Goal: Information Seeking & Learning: Learn about a topic

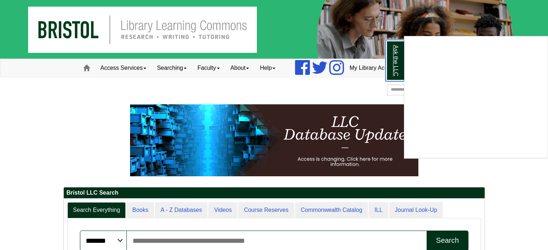
click at [395, 64] on link "Ask the LLC" at bounding box center [394, 60] width 19 height 41
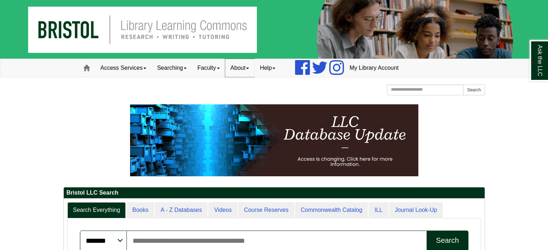
click at [246, 68] on link "About" at bounding box center [240, 68] width 30 height 18
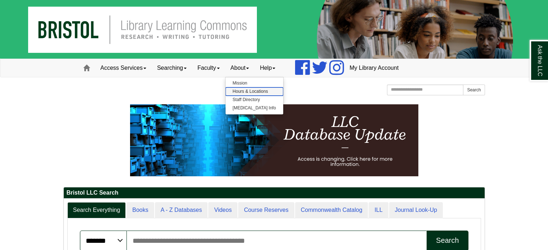
click at [246, 91] on link "Hours & Locations" at bounding box center [254, 91] width 58 height 8
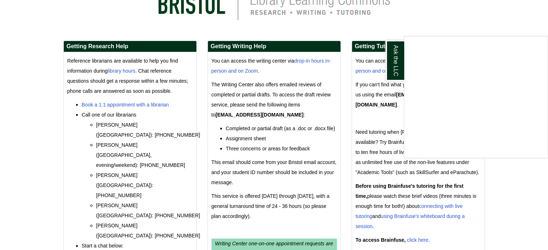
scroll to position [216, 0]
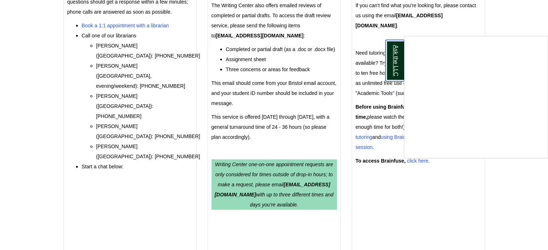
drag, startPoint x: 396, startPoint y: 72, endPoint x: 393, endPoint y: 75, distance: 4.1
click at [396, 72] on link "Ask the LLC" at bounding box center [394, 60] width 19 height 41
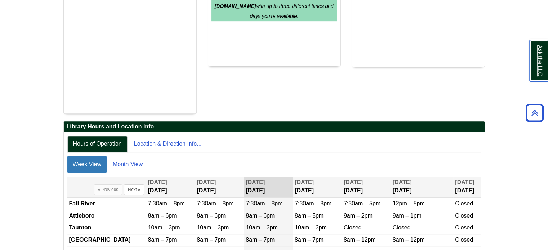
scroll to position [153, 0]
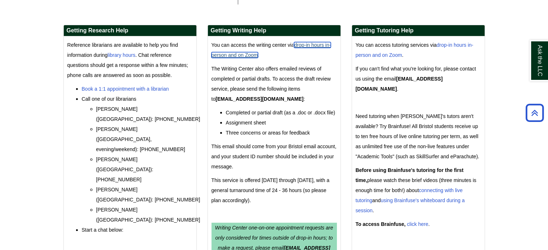
click at [323, 46] on link "drop-in hours in-person and on Zoom" at bounding box center [271, 50] width 120 height 16
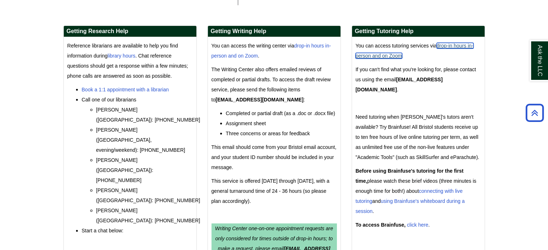
click at [451, 47] on link "drop-in hours in-person and on Zoom" at bounding box center [414, 51] width 118 height 16
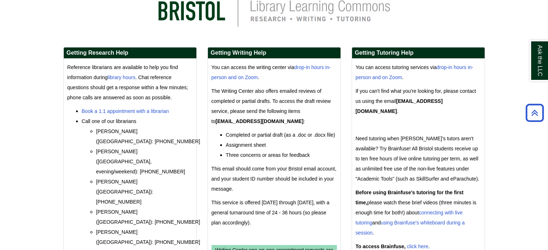
scroll to position [0, 0]
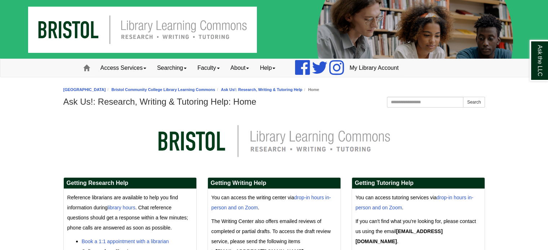
click at [97, 128] on p at bounding box center [273, 142] width 421 height 50
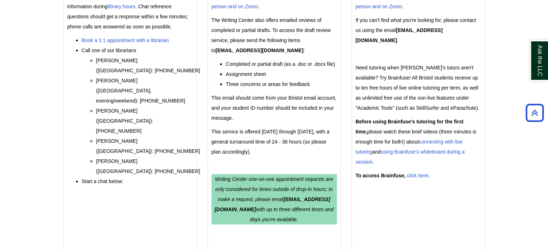
scroll to position [288, 0]
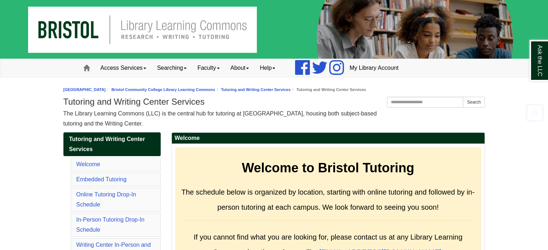
scroll to position [3349, 0]
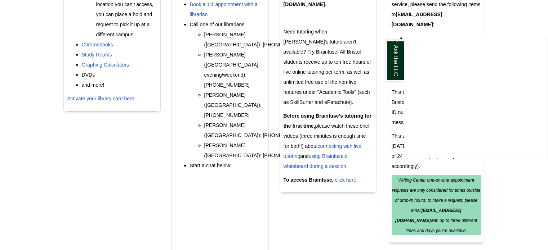
scroll to position [252, 0]
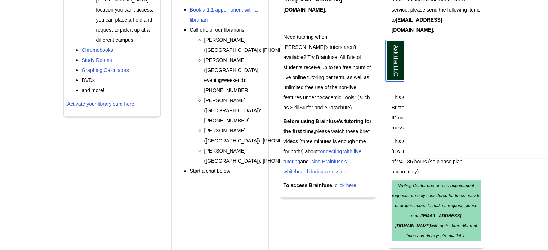
click at [394, 66] on link "Ask the LLC" at bounding box center [394, 60] width 19 height 41
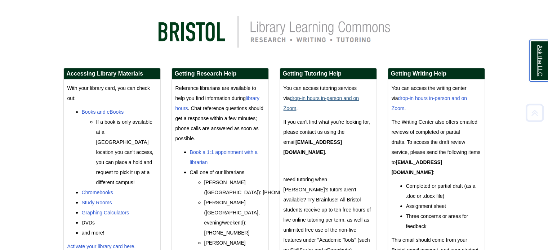
scroll to position [144, 0]
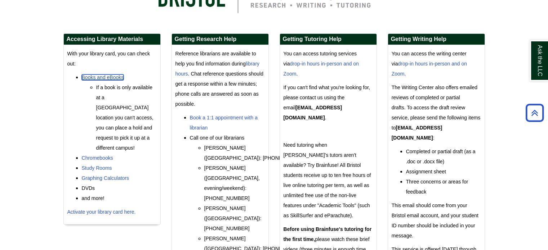
click at [95, 76] on link "Books and eBooks" at bounding box center [103, 78] width 42 height 6
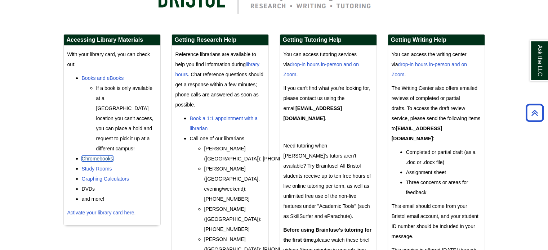
click at [109, 156] on link "Chromebooks" at bounding box center [97, 159] width 31 height 6
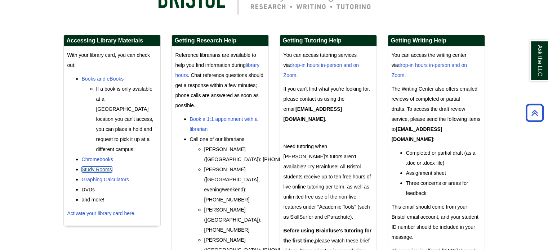
click at [94, 167] on link "Study Rooms" at bounding box center [97, 170] width 30 height 6
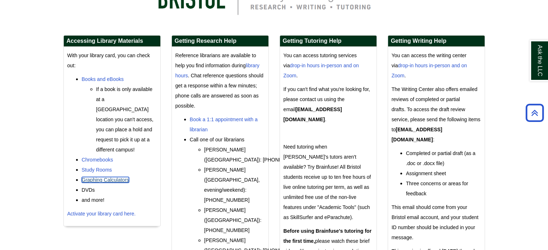
click at [114, 177] on link "Graphing Calculators" at bounding box center [106, 180] width 48 height 6
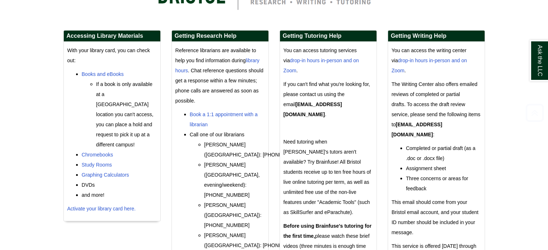
scroll to position [148, 0]
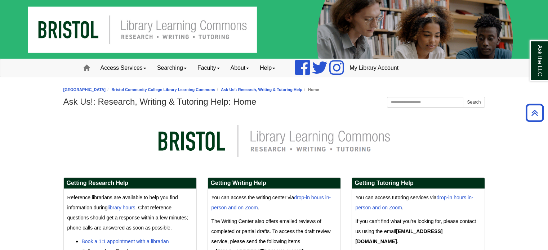
scroll to position [288, 0]
